Goal: Task Accomplishment & Management: Complete application form

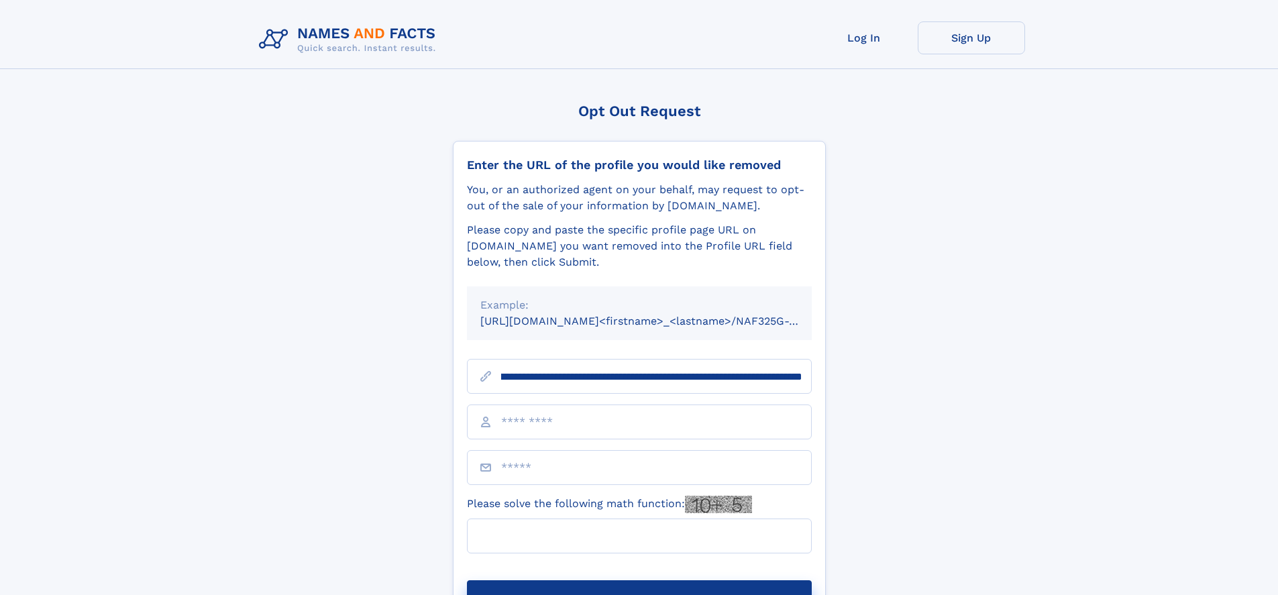
scroll to position [0, 138]
type input "**********"
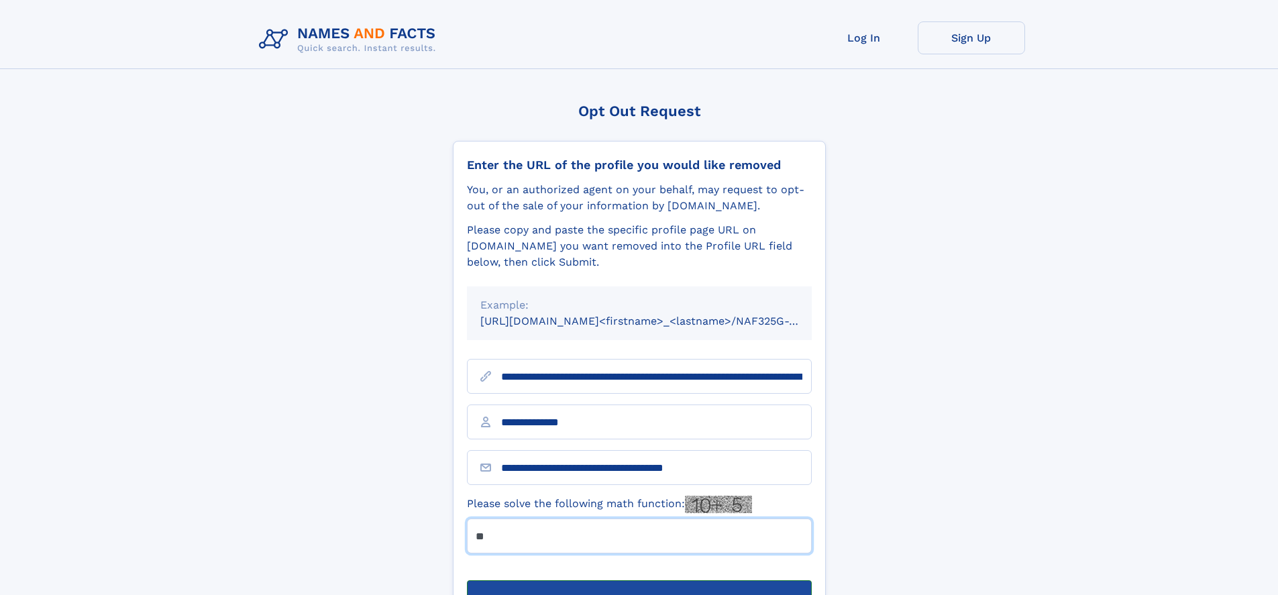
type input "**"
click at [639, 580] on button "Submit Opt Out Request" at bounding box center [639, 601] width 345 height 43
